Goal: Task Accomplishment & Management: Manage account settings

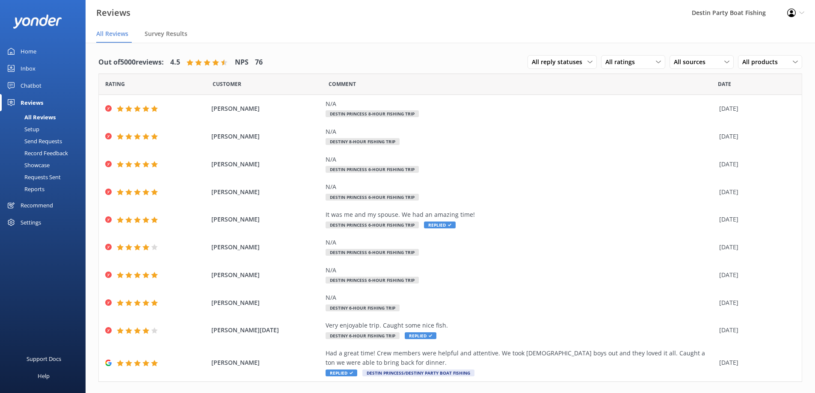
click at [27, 74] on div "Inbox" at bounding box center [28, 68] width 15 height 17
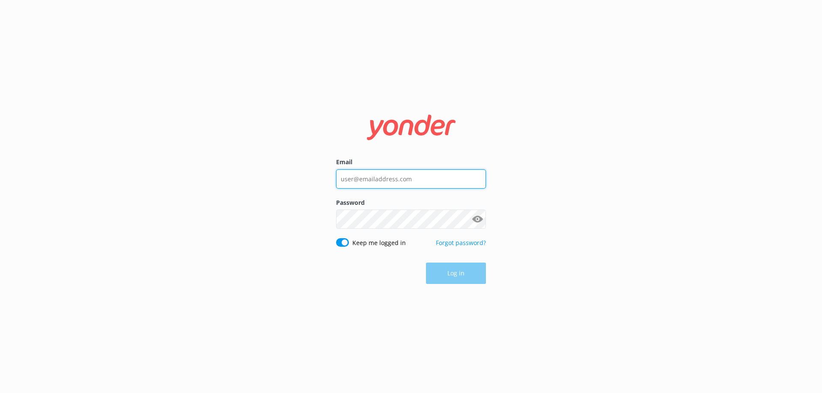
type input "[EMAIL_ADDRESS][DOMAIN_NAME]"
drag, startPoint x: 439, startPoint y: 177, endPoint x: 232, endPoint y: 181, distance: 207.2
click at [232, 181] on div "Email [EMAIL_ADDRESS][DOMAIN_NAME] Password Show password Keep me logged in For…" at bounding box center [411, 196] width 822 height 393
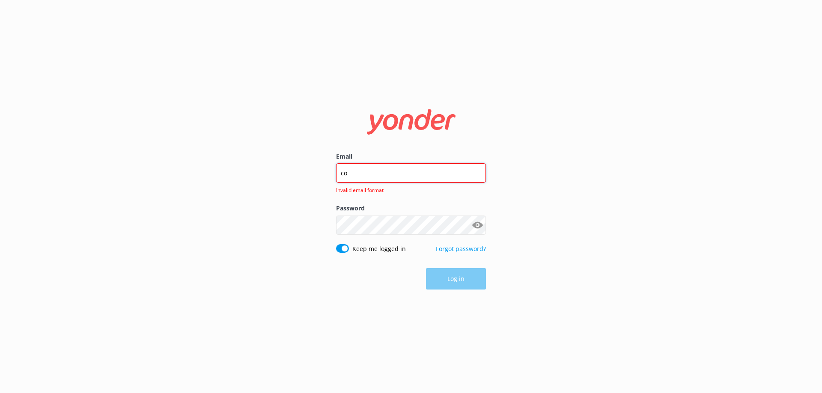
type input "[EMAIL_ADDRESS][DOMAIN_NAME]"
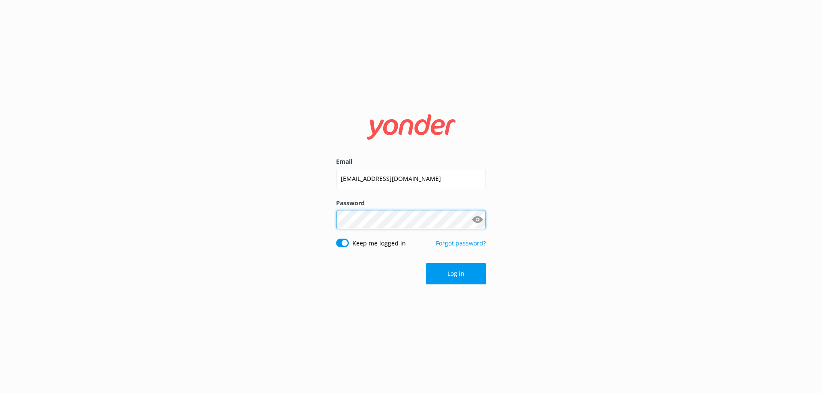
click at [291, 229] on div "Email [EMAIL_ADDRESS][DOMAIN_NAME] Password Show password Keep me logged in For…" at bounding box center [411, 196] width 822 height 393
click button "Log in" at bounding box center [456, 273] width 60 height 21
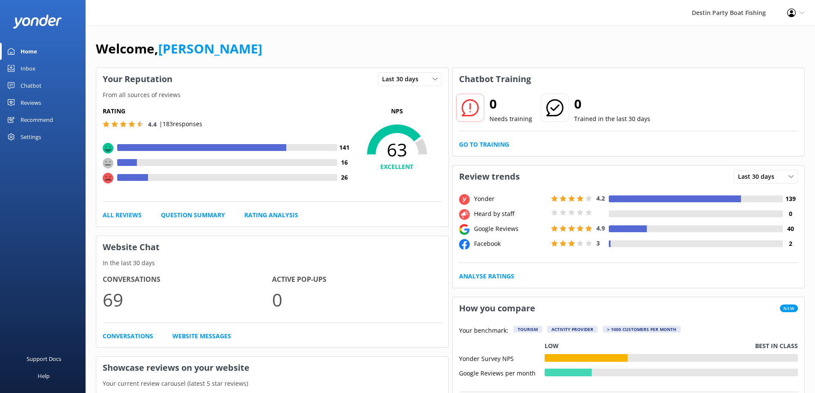
click at [29, 71] on div "Inbox" at bounding box center [28, 68] width 15 height 17
